Goal: Task Accomplishment & Management: Manage account settings

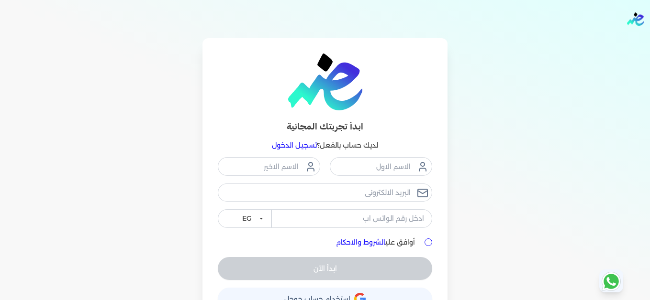
click at [309, 146] on link "تسجيل الدخول" at bounding box center [294, 145] width 45 height 9
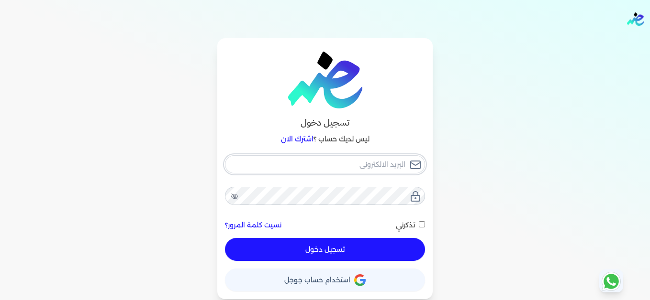
click at [356, 162] on input "email" at bounding box center [325, 164] width 200 height 18
drag, startPoint x: 355, startPoint y: 162, endPoint x: 321, endPoint y: 156, distance: 35.3
click at [321, 156] on input "email" at bounding box center [325, 164] width 200 height 18
type input "[EMAIL_ADDRESS][DOMAIN_NAME]"
click at [409, 239] on button "تسجيل دخول" at bounding box center [325, 249] width 200 height 23
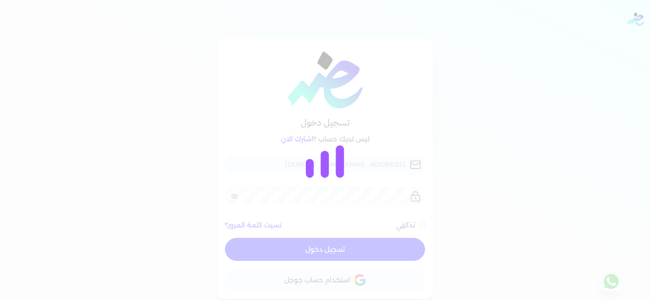
checkbox input "false"
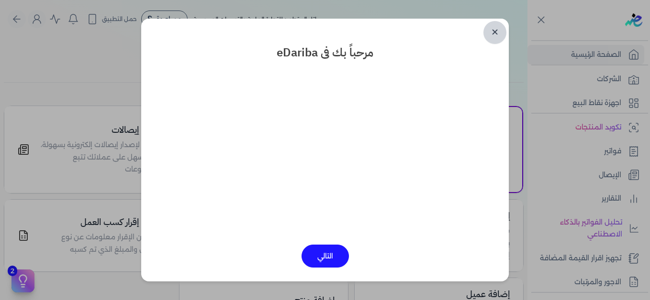
click at [496, 33] on link "✕" at bounding box center [494, 32] width 23 height 23
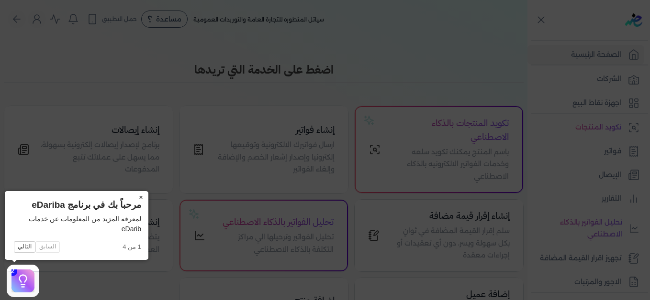
click at [139, 196] on button "×" at bounding box center [140, 197] width 15 height 13
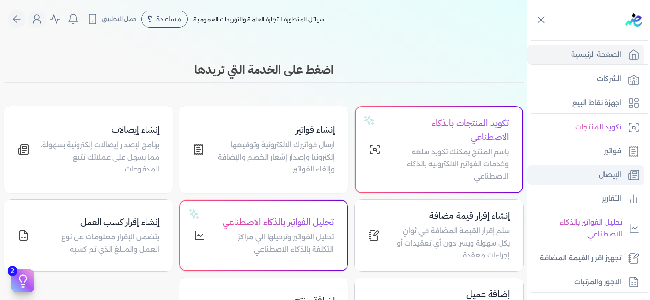
click at [614, 174] on p "الإيصال" at bounding box center [610, 175] width 22 height 12
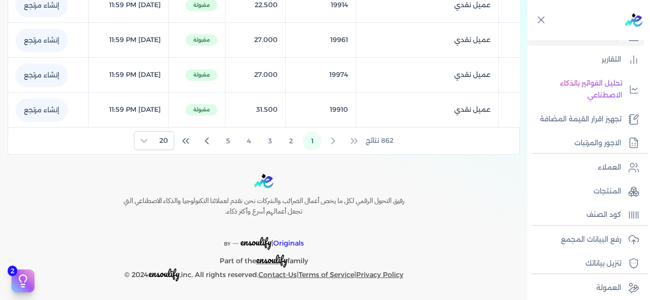
scroll to position [144, 0]
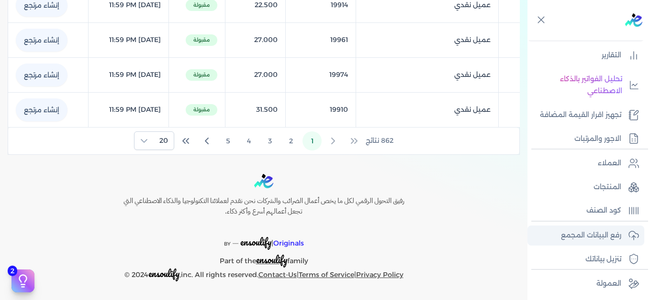
click at [589, 235] on p "رفع البيانات المجمع" at bounding box center [591, 236] width 60 height 12
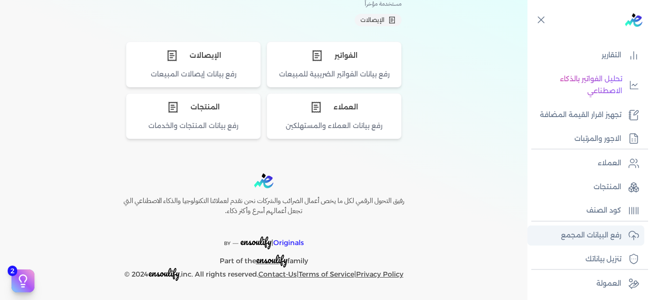
scroll to position [96, 0]
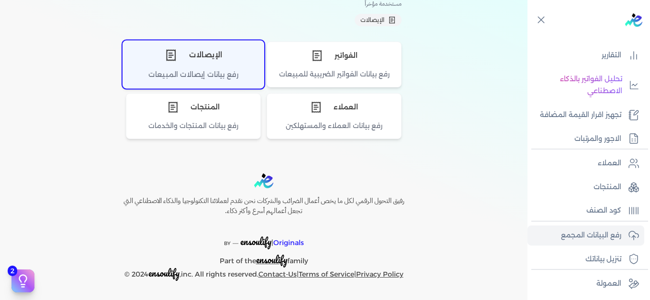
click at [175, 55] on icon "اختر نوع الإيصالات" at bounding box center [170, 55] width 9 height 11
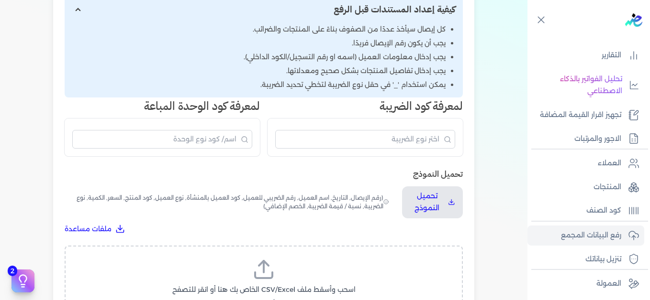
scroll to position [264, 0]
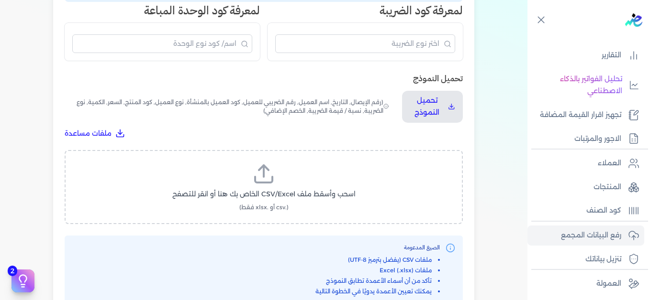
click at [266, 181] on icon at bounding box center [263, 174] width 23 height 23
click at [0, 0] on input "اسحب وأسقط ملف CSV/Excel الخاص بك هنا أو انقر للتصفح (.csv أو .xlsx فقط)" at bounding box center [0, 0] width 0 height 0
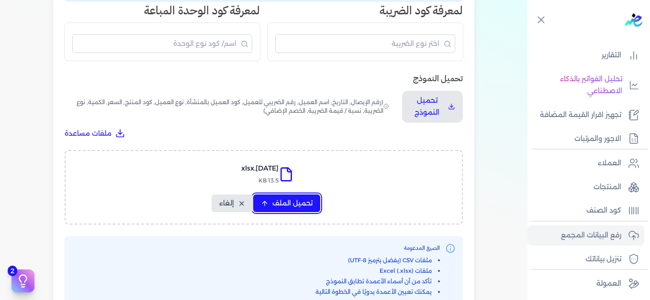
click at [308, 208] on span "تحميل الملف" at bounding box center [292, 204] width 40 height 10
select select "التاريخ"
select select "أسم العميل"
select select "نوع العميل"
select select "وصف البند"
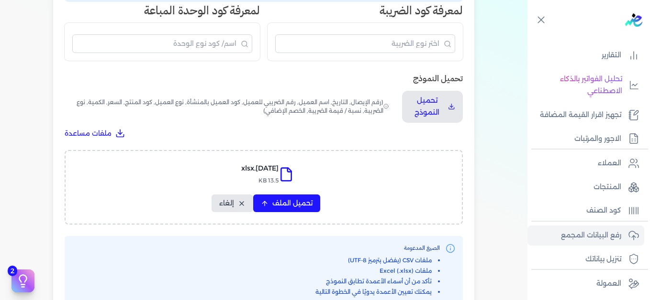
select select "السعر"
select select "الكمية"
select select "نوع الضريبة"
select select "نسبة / قيمة الضريبة"
select select "خصم اضافي"
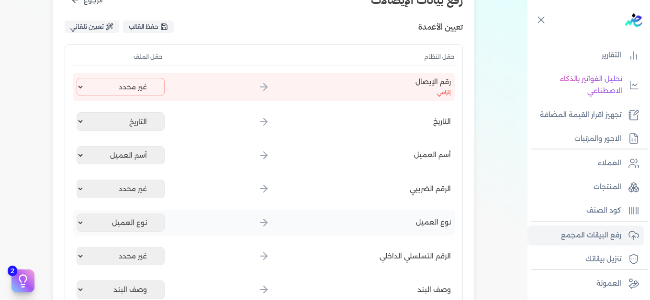
scroll to position [120, 0]
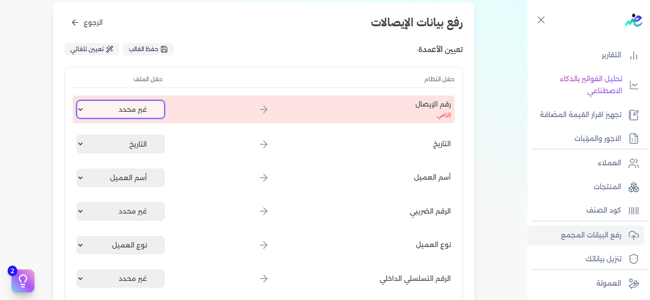
click at [124, 111] on select "غير محدد إيصال رقم التاريخ كود العميل بالمنشأة أسم العميل الرقم الضريبي للعميل …" at bounding box center [121, 109] width 88 height 18
select select "إيصال رقم"
click at [78, 100] on select "غير محدد إيصال رقم التاريخ كود العميل بالمنشأة أسم العميل الرقم الضريبي للعميل …" at bounding box center [121, 109] width 88 height 18
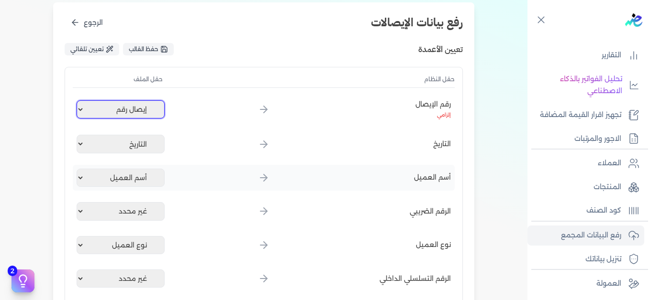
scroll to position [359, 0]
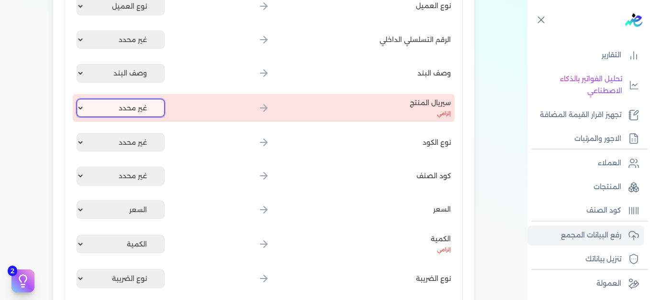
click at [125, 112] on select "غير محدد إيصال رقم التاريخ كود العميل بالمنشأة أسم العميل الرقم الضريبي للعميل …" at bounding box center [121, 108] width 88 height 18
select select "كود المنتج الداخلي"
click at [78, 99] on select "غير محدد إيصال رقم التاريخ كود العميل بالمنشأة أسم العميل الرقم الضريبي للعميل …" at bounding box center [121, 108] width 88 height 18
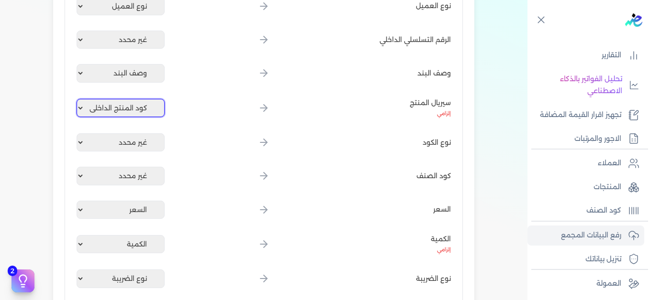
scroll to position [551, 0]
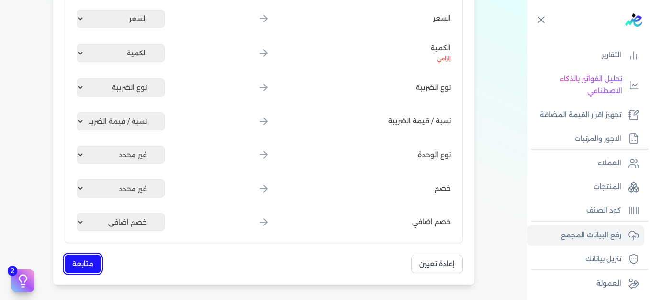
click at [89, 262] on button "متابعة" at bounding box center [83, 264] width 36 height 19
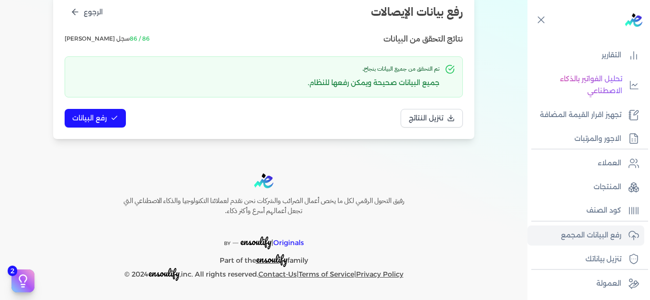
scroll to position [131, 0]
click at [107, 122] on span "رفع البيانات" at bounding box center [89, 118] width 34 height 10
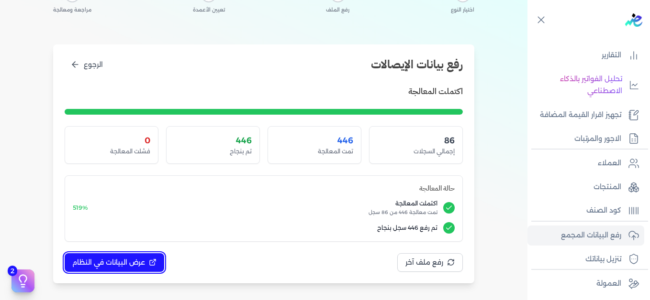
click at [147, 264] on button "عرض البيانات في النظام" at bounding box center [115, 263] width 100 height 19
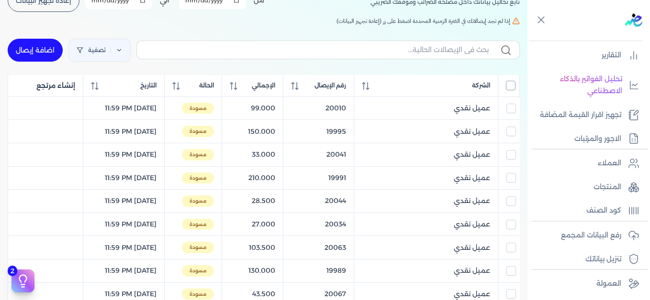
click at [511, 88] on input "All items unselected" at bounding box center [511, 86] width 10 height 10
checkbox input "true"
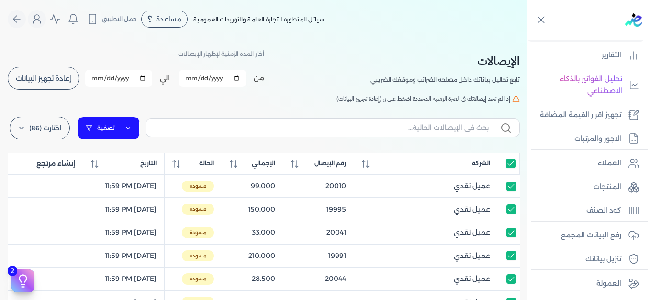
click at [132, 129] on icon at bounding box center [128, 128] width 7 height 7
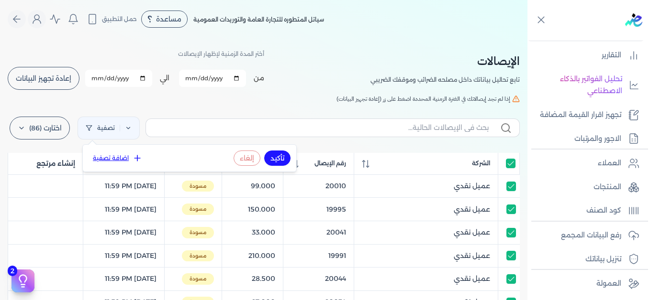
click at [134, 159] on icon at bounding box center [138, 159] width 10 height 10
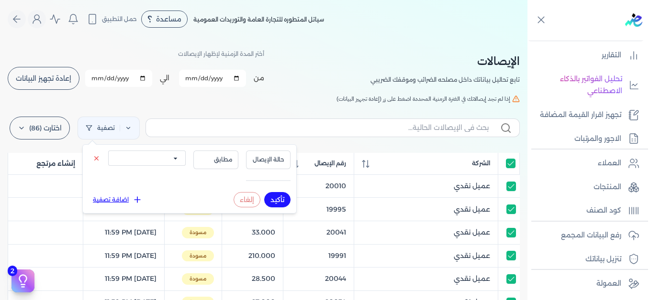
click at [155, 163] on select "الكل مقبولة غير مقبولة يتم مراجعتها ملغية مرفوضة مسودة" at bounding box center [147, 158] width 78 height 15
select select "draft"
click at [108, 151] on select "الكل مقبولة غير مقبولة يتم مراجعتها ملغية مرفوضة مسودة" at bounding box center [147, 158] width 78 height 15
drag, startPoint x: 275, startPoint y: 200, endPoint x: 277, endPoint y: 102, distance: 97.1
click at [275, 199] on button "تأكيد" at bounding box center [277, 199] width 26 height 15
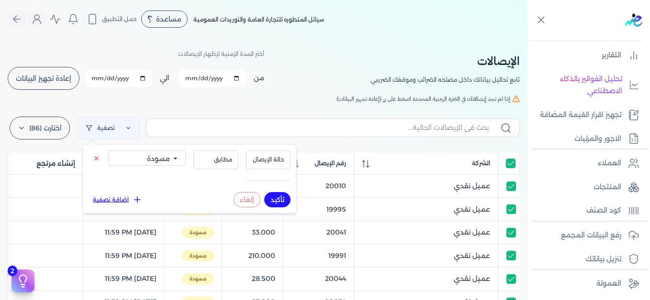
checkbox input "true"
click at [277, 102] on h5 "إذا لم تجد إيصالاتك في الفترة الزمنية المحددة اضغط على زر (إعادة تجهيز البيانات)" at bounding box center [264, 99] width 512 height 9
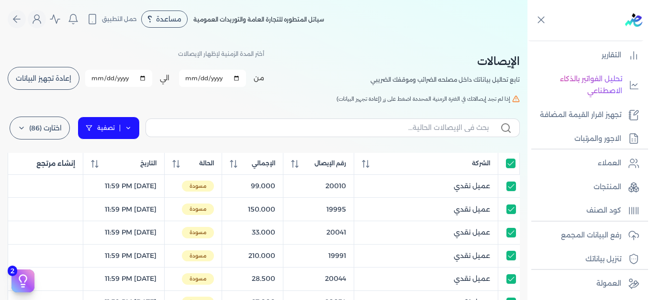
click at [130, 129] on icon at bounding box center [128, 128] width 3 height 2
select select "draft"
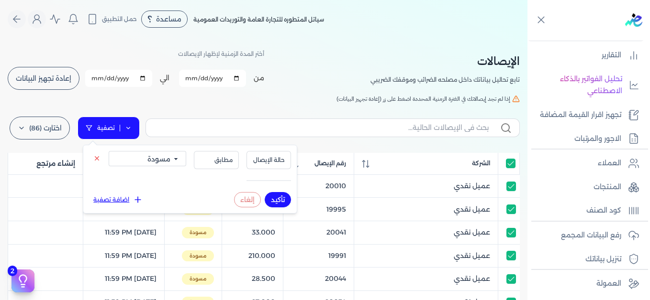
click at [130, 129] on icon at bounding box center [128, 128] width 3 height 2
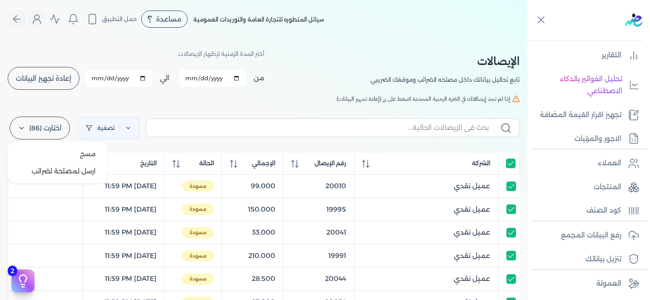
click at [64, 128] on label "اختارت (86)" at bounding box center [40, 128] width 60 height 23
click at [75, 152] on button "مسح" at bounding box center [57, 153] width 92 height 17
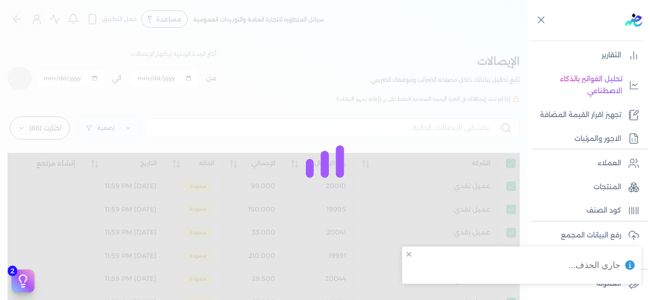
checkbox input "true"
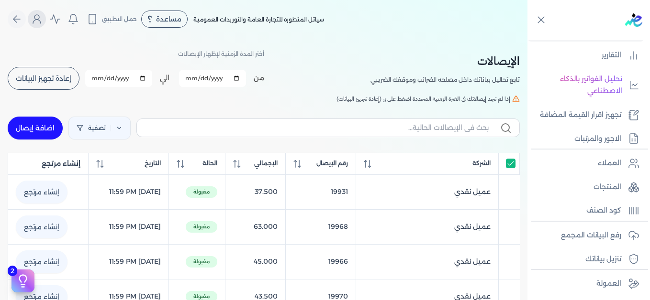
click at [43, 23] on icon "Global" at bounding box center [36, 18] width 11 height 11
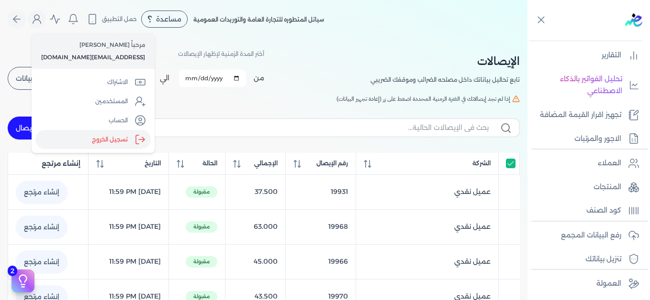
click at [111, 142] on label "تسجيل الخروج" at bounding box center [92, 139] width 115 height 19
click at [527, 38] on input "Close" at bounding box center [527, 38] width 0 height 0
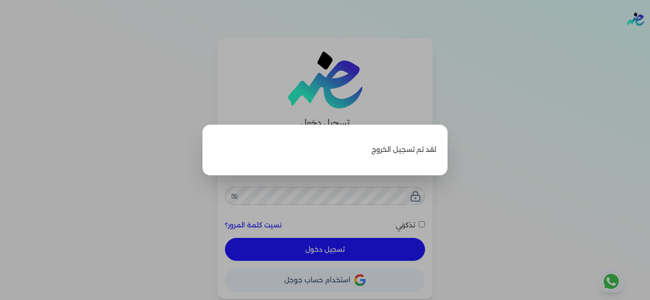
click at [362, 46] on label "Close" at bounding box center [325, 150] width 650 height 300
click at [649, 38] on input "Close" at bounding box center [650, 38] width 0 height 0
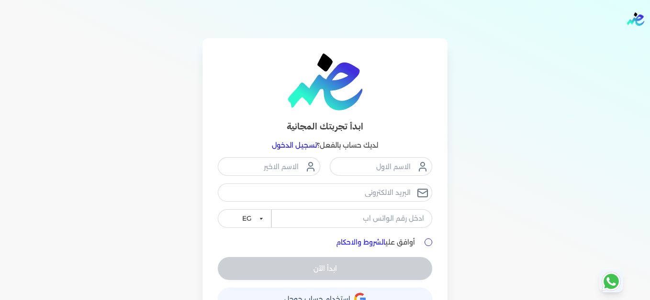
click at [307, 145] on link "تسجيل الدخول" at bounding box center [294, 145] width 45 height 9
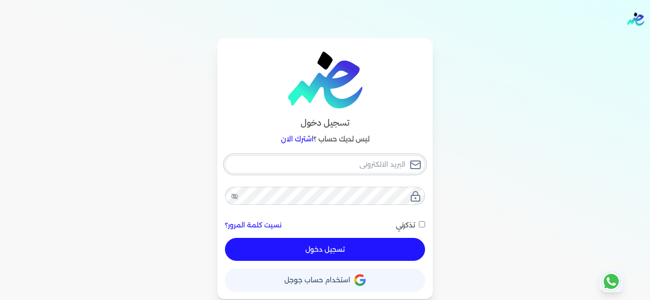
click at [367, 165] on input "email" at bounding box center [325, 164] width 200 height 18
type input "[EMAIL_ADDRESS][DOMAIN_NAME]"
click at [388, 240] on button "تسجيل دخول" at bounding box center [325, 249] width 200 height 23
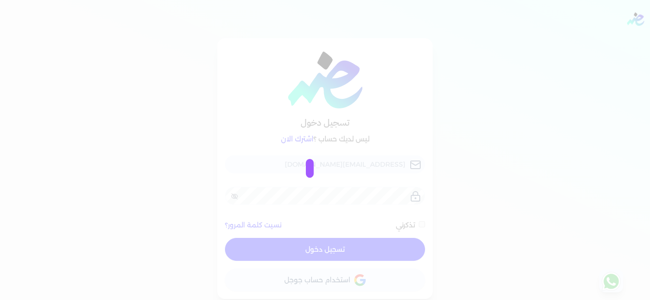
checkbox input "false"
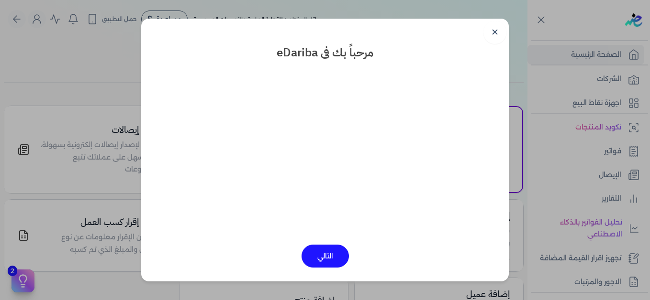
click at [493, 37] on link "✕" at bounding box center [494, 32] width 23 height 23
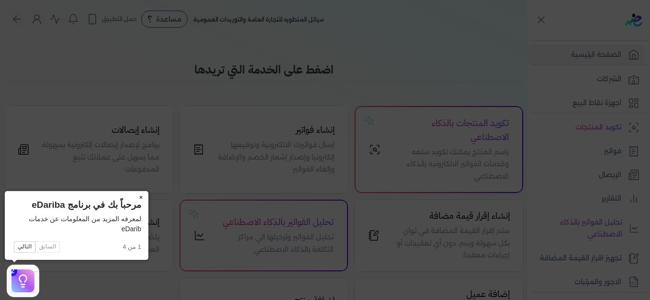
click at [140, 199] on button "×" at bounding box center [140, 197] width 15 height 13
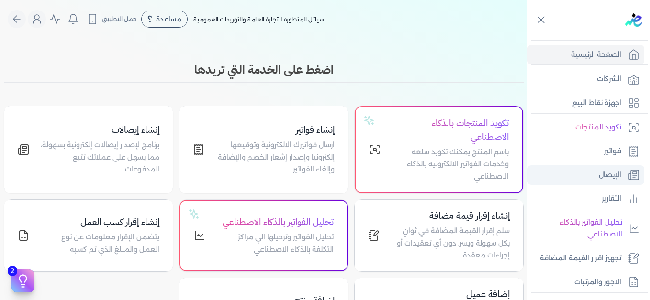
click at [613, 171] on p "الإيصال" at bounding box center [610, 175] width 22 height 12
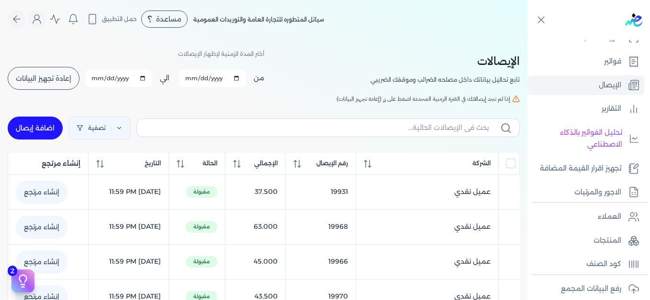
scroll to position [145, 0]
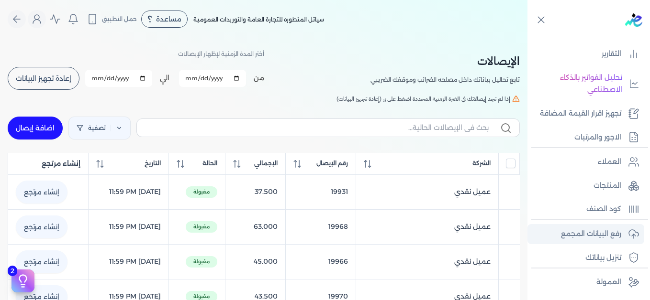
click at [603, 233] on p "رفع البيانات المجمع" at bounding box center [591, 234] width 60 height 12
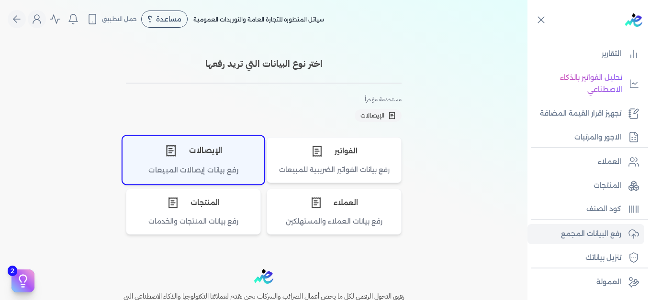
click at [183, 154] on div "الإيصالات" at bounding box center [193, 150] width 141 height 29
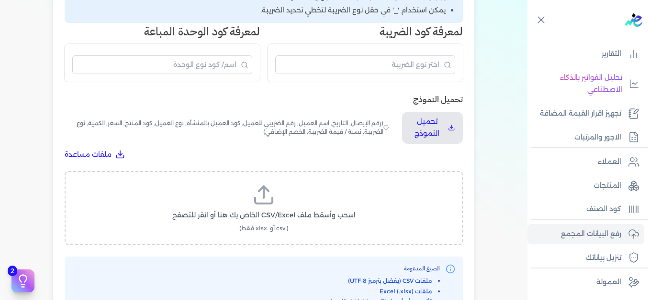
scroll to position [287, 0]
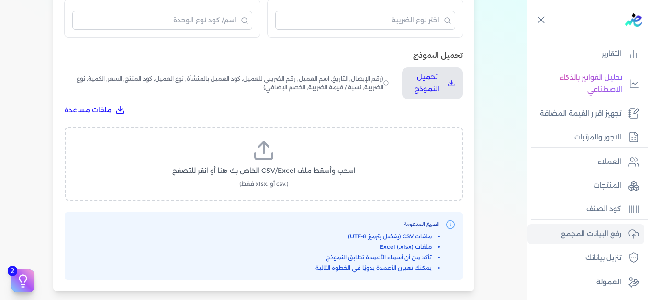
click at [271, 159] on icon at bounding box center [263, 157] width 17 height 6
click at [0, 0] on input "اسحب وأسقط ملف CSV/Excel الخاص بك هنا أو انقر للتصفح (.csv أو .xlsx فقط)" at bounding box center [0, 0] width 0 height 0
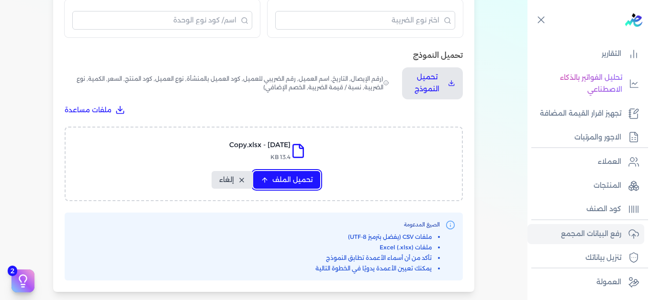
click at [312, 179] on span "تحميل الملف" at bounding box center [292, 180] width 40 height 10
select select "التاريخ"
select select "أسم العميل"
select select "نوع العميل"
select select "وصف البند"
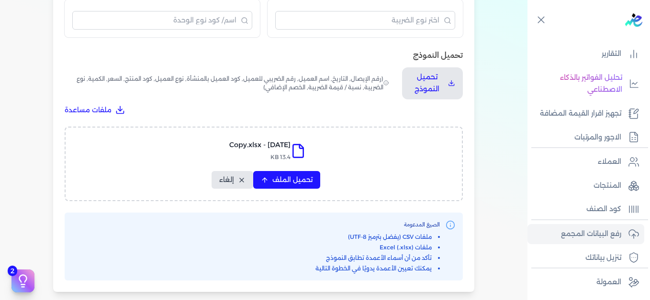
select select "السعر"
select select "الكمية"
select select "نوع الضريبة"
select select "نسبة / قيمة الضريبة"
select select "خصم اضافي"
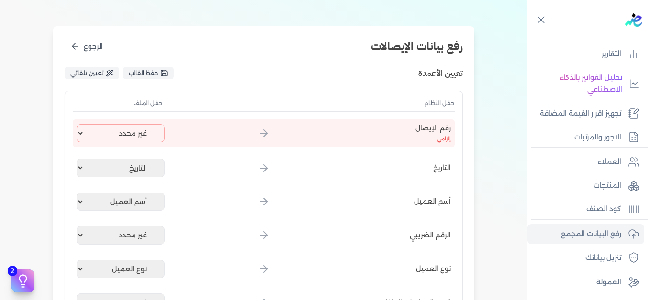
scroll to position [96, 0]
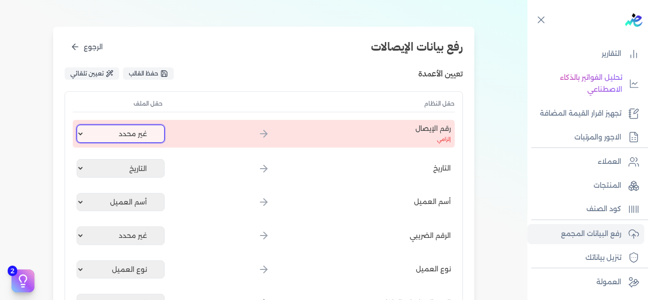
click at [139, 133] on select "غير محدد إيصال رقم التاريخ كود العميل بالمنشأة أسم العميل الرقم الضريبي للعميل …" at bounding box center [121, 134] width 88 height 18
select select "إيصال رقم"
click at [78, 125] on select "غير محدد إيصال رقم التاريخ كود العميل بالمنشأة أسم العميل الرقم الضريبي للعميل …" at bounding box center [121, 134] width 88 height 18
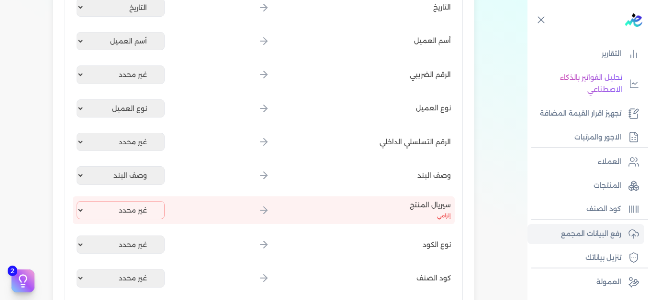
scroll to position [335, 0]
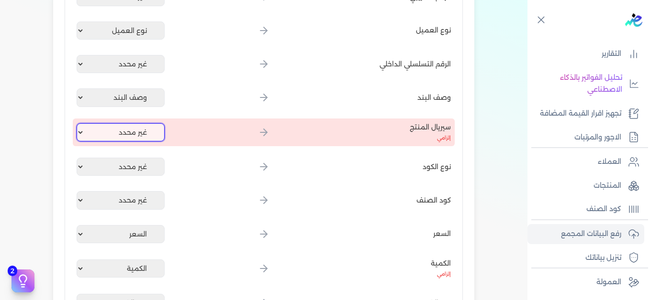
click at [143, 135] on select "غير محدد إيصال رقم التاريخ كود العميل بالمنشأة أسم العميل الرقم الضريبي للعميل …" at bounding box center [121, 132] width 88 height 18
select select "كود المنتج الداخلي"
click at [78, 123] on select "غير محدد إيصال رقم التاريخ كود العميل بالمنشأة أسم العميل الرقم الضريبي للعميل …" at bounding box center [121, 132] width 88 height 18
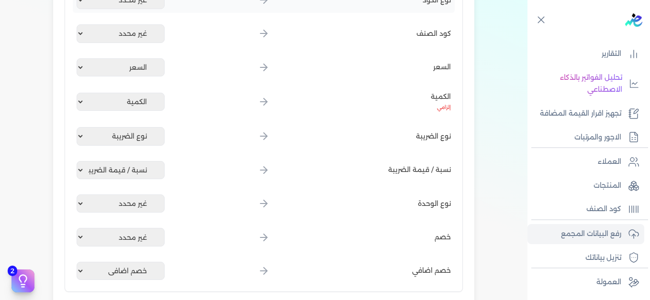
scroll to position [574, 0]
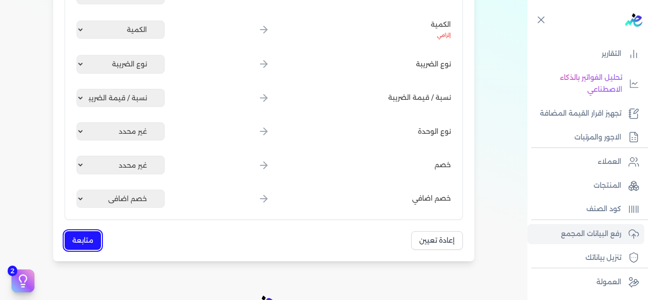
click at [89, 242] on button "متابعة" at bounding box center [83, 241] width 36 height 19
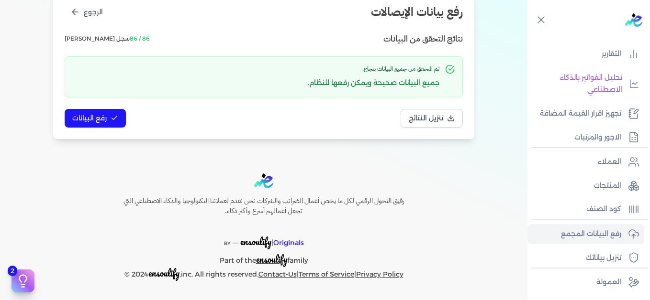
scroll to position [131, 0]
click at [105, 112] on button "رفع البيانات" at bounding box center [95, 118] width 61 height 19
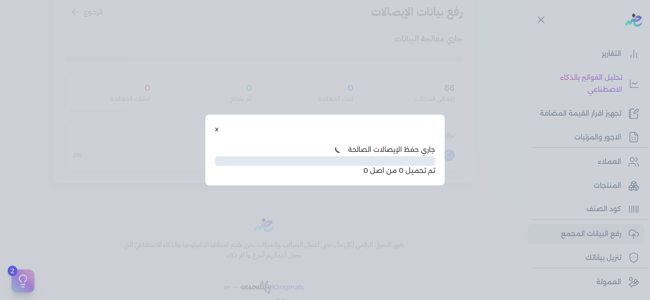
scroll to position [78, 0]
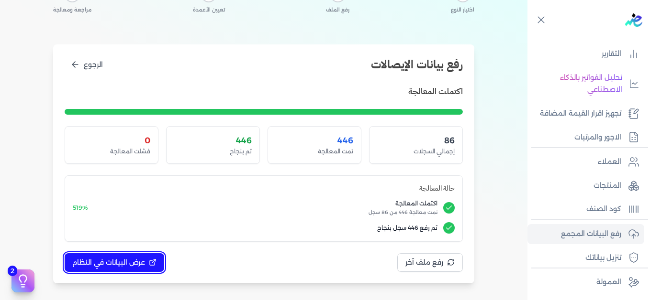
click at [135, 260] on span "عرض البيانات في النظام" at bounding box center [108, 263] width 73 height 10
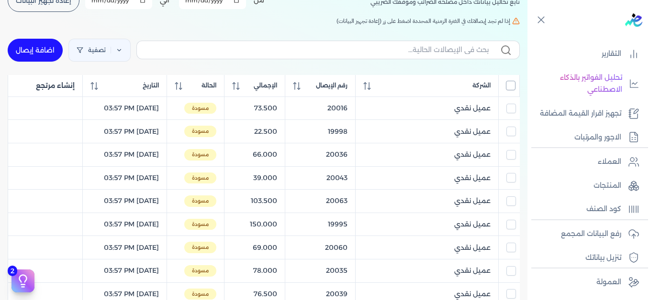
click at [512, 88] on input "All items unselected" at bounding box center [511, 86] width 10 height 10
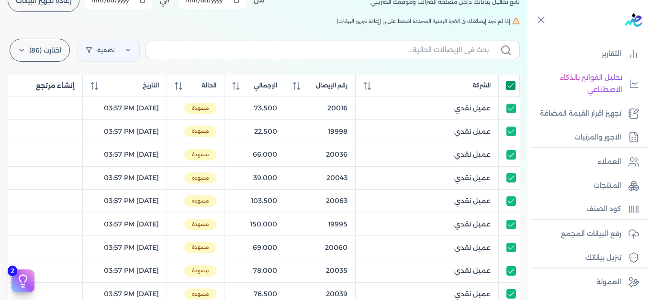
checkbox input "true"
click at [130, 51] on icon at bounding box center [128, 50] width 3 height 2
click at [133, 84] on icon at bounding box center [138, 81] width 10 height 10
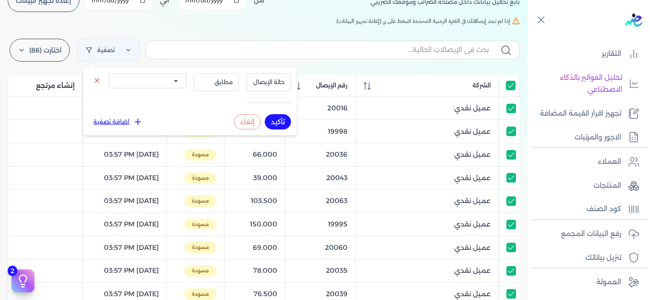
click at [173, 84] on select "الكل مقبولة غير مقبولة يتم مراجعتها ملغية مرفوضة مسودة" at bounding box center [148, 80] width 78 height 15
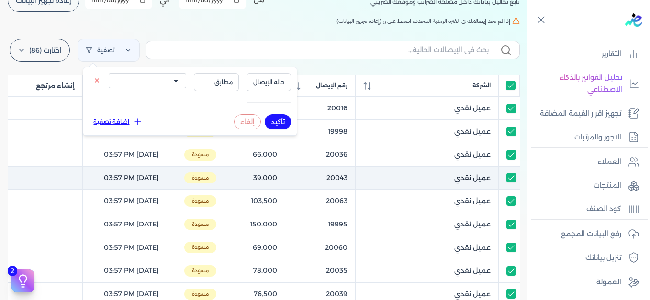
select select "draft"
click at [109, 73] on select "الكل مقبولة غير مقبولة يتم مراجعتها ملغية مرفوضة مسودة" at bounding box center [148, 80] width 78 height 15
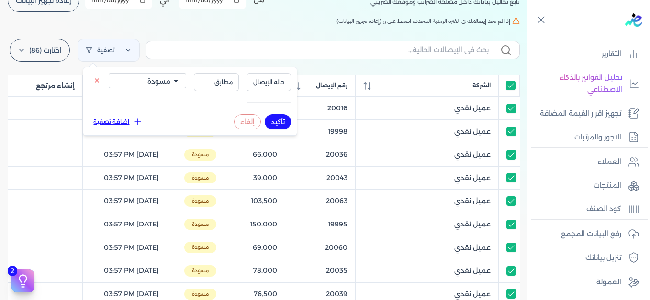
click at [268, 122] on button "تأكيد" at bounding box center [278, 121] width 26 height 15
click at [231, 26] on div "الإيصالات تابع تحاليل بياناتك داخل مصلحه الضرائب وموقفك الضريبي أختر المدة الزم…" at bounding box center [263, 274] width 527 height 629
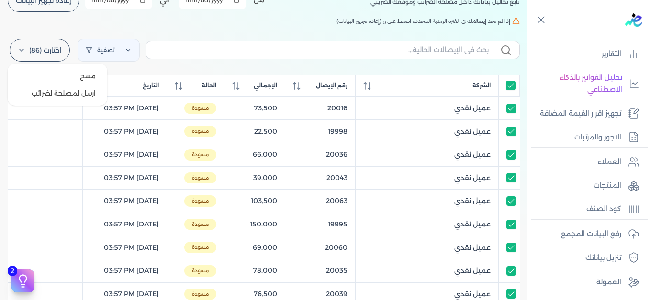
click at [31, 52] on label "اختارت (86)" at bounding box center [40, 50] width 60 height 23
click at [65, 89] on button "ارسل لمصلحة لضرائب" at bounding box center [57, 93] width 92 height 17
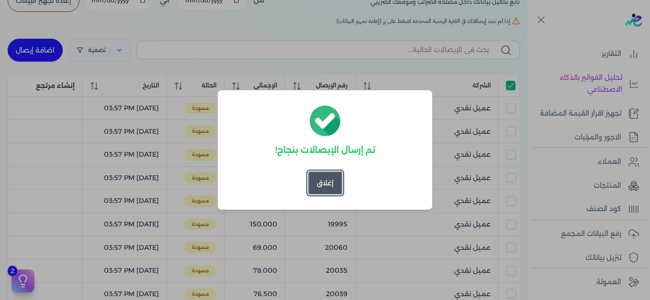
click at [324, 180] on button "إغلاق" at bounding box center [325, 183] width 34 height 23
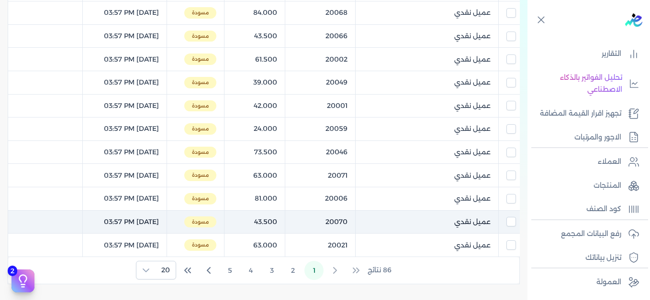
scroll to position [513, 0]
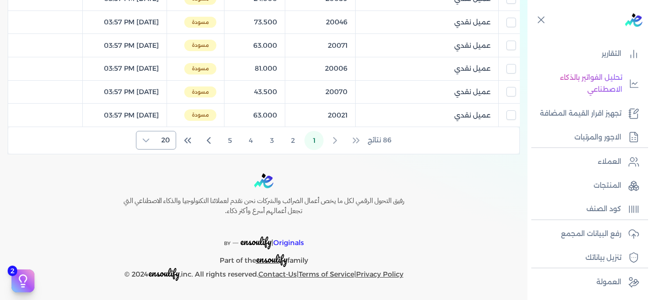
click at [149, 142] on icon at bounding box center [146, 141] width 8 height 8
click at [163, 196] on span "100" at bounding box center [164, 200] width 12 height 10
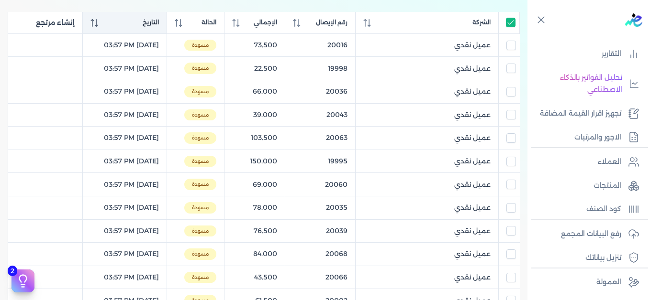
scroll to position [144, 0]
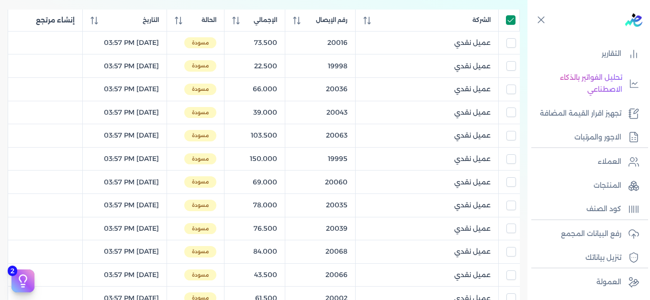
click at [511, 20] on input "All items selected" at bounding box center [511, 20] width 10 height 10
click at [510, 21] on input "All items unselected" at bounding box center [511, 20] width 10 height 10
checkbox input "true"
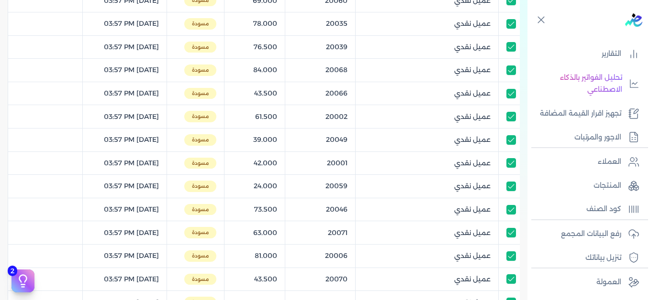
scroll to position [0, 0]
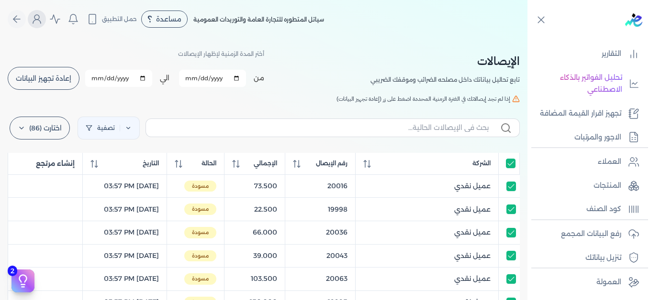
click at [43, 24] on icon "Global" at bounding box center [36, 18] width 11 height 11
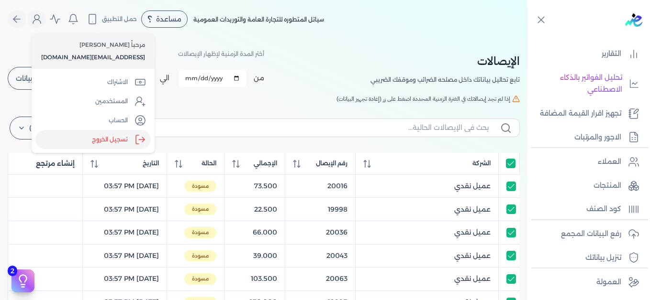
click at [104, 136] on label "تسجيل الخروج" at bounding box center [92, 139] width 115 height 19
click at [527, 38] on input "Close" at bounding box center [527, 38] width 0 height 0
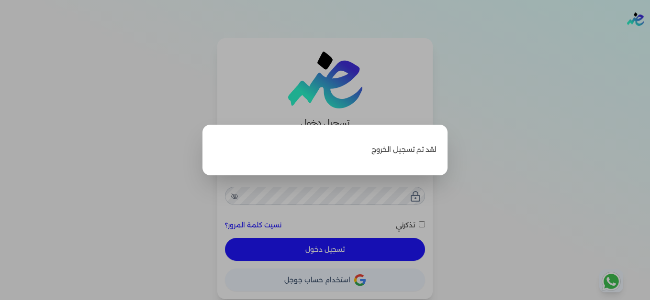
click at [521, 153] on label "Close" at bounding box center [325, 150] width 650 height 300
click at [649, 38] on input "Close" at bounding box center [650, 38] width 0 height 0
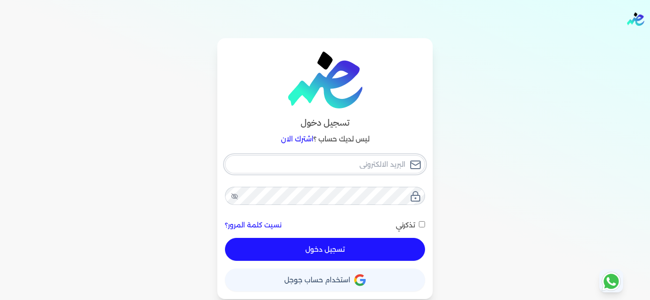
click at [326, 161] on input "email" at bounding box center [325, 164] width 200 height 18
type input "[EMAIL_ADDRESS][DOMAIN_NAME]"
click at [408, 245] on button "تسجيل دخول" at bounding box center [325, 249] width 200 height 23
checkbox input "false"
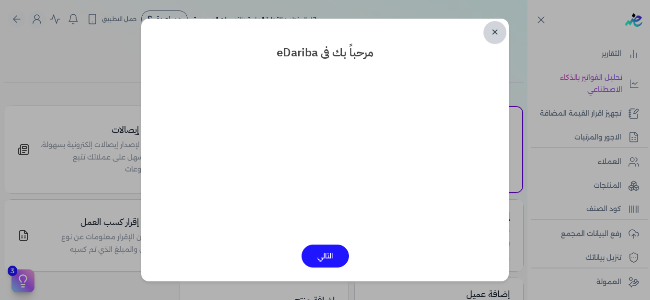
click at [496, 34] on link "✕" at bounding box center [494, 32] width 23 height 23
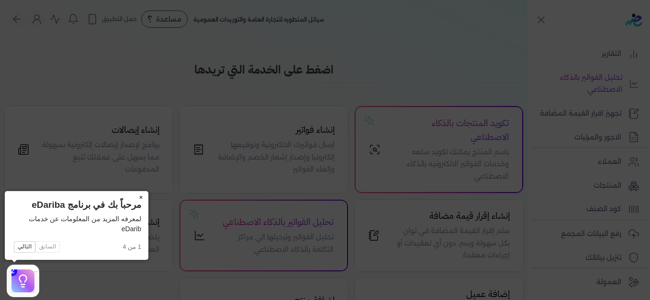
click at [140, 199] on button "×" at bounding box center [140, 197] width 15 height 13
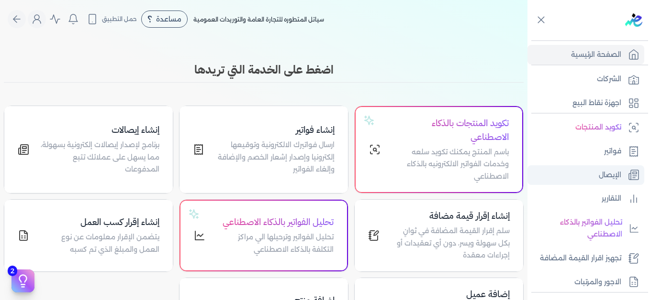
click at [612, 171] on p "الإيصال" at bounding box center [610, 175] width 22 height 12
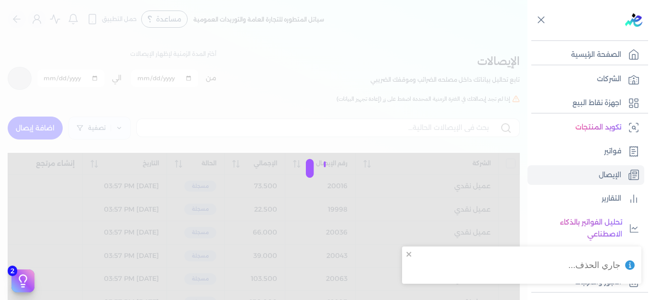
checkbox input "false"
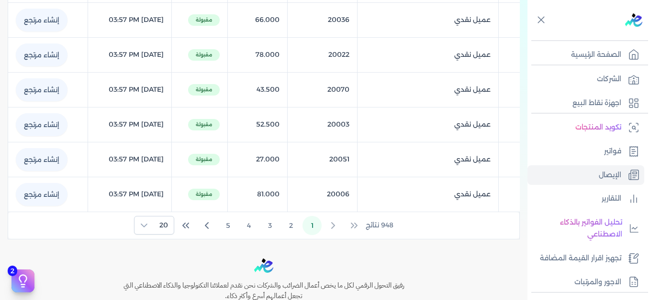
scroll to position [746, 0]
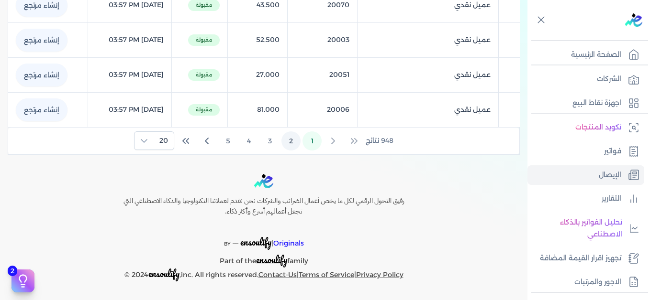
click at [292, 141] on button "2" at bounding box center [290, 141] width 19 height 19
click at [157, 137] on span "20" at bounding box center [164, 141] width 20 height 18
click at [162, 196] on span "100" at bounding box center [161, 200] width 12 height 10
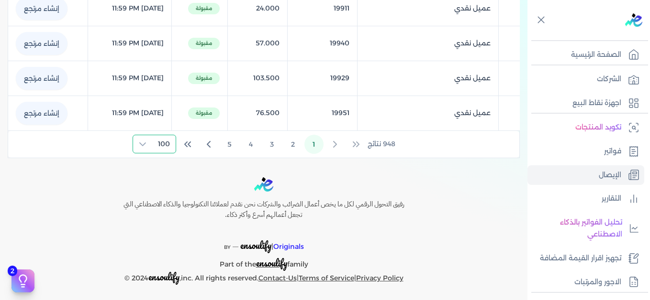
scroll to position [3540, 0]
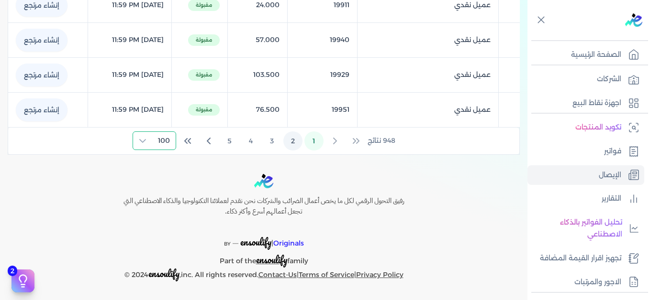
click at [293, 142] on button "2" at bounding box center [292, 141] width 19 height 19
click at [312, 144] on button "1" at bounding box center [313, 141] width 19 height 19
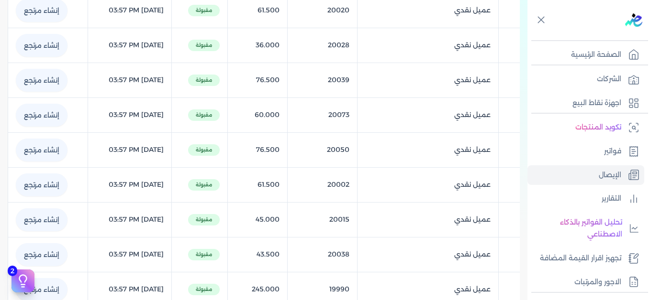
scroll to position [0, 0]
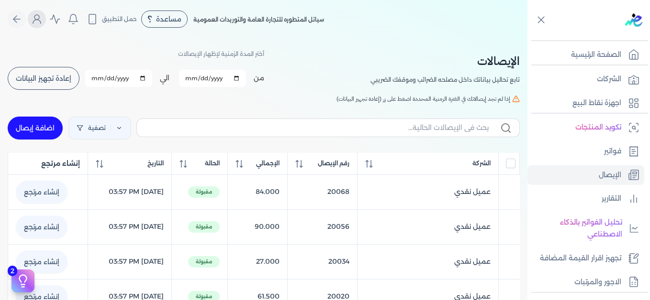
click at [43, 22] on icon "Global" at bounding box center [36, 18] width 11 height 11
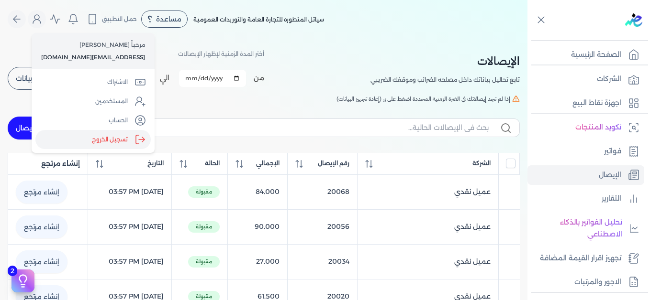
click at [110, 144] on label "تسجيل الخروج" at bounding box center [92, 139] width 115 height 19
click at [527, 38] on input "Close" at bounding box center [527, 38] width 0 height 0
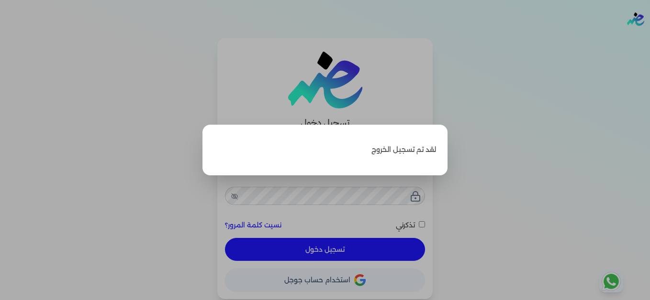
click at [533, 67] on label "Close" at bounding box center [325, 150] width 650 height 300
click at [649, 38] on input "Close" at bounding box center [650, 38] width 0 height 0
